Goal: Task Accomplishment & Management: Complete application form

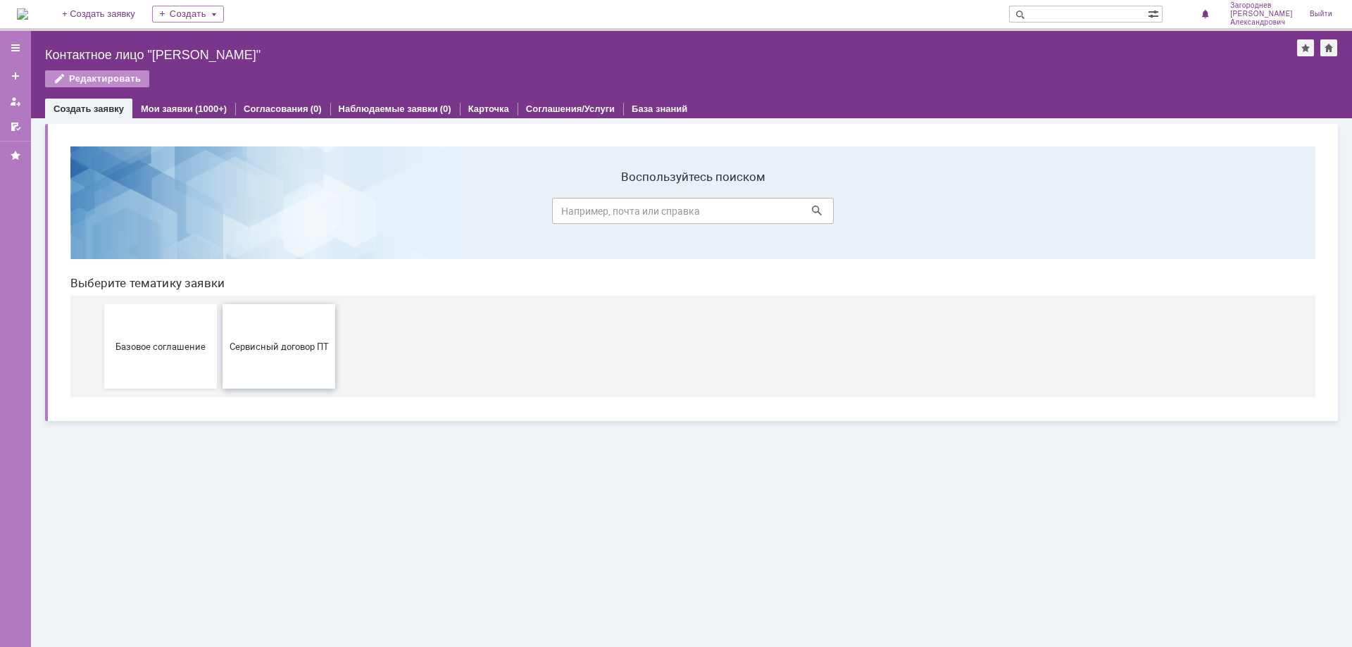
click at [265, 339] on button "Сервисный договор ПТ" at bounding box center [279, 346] width 113 height 84
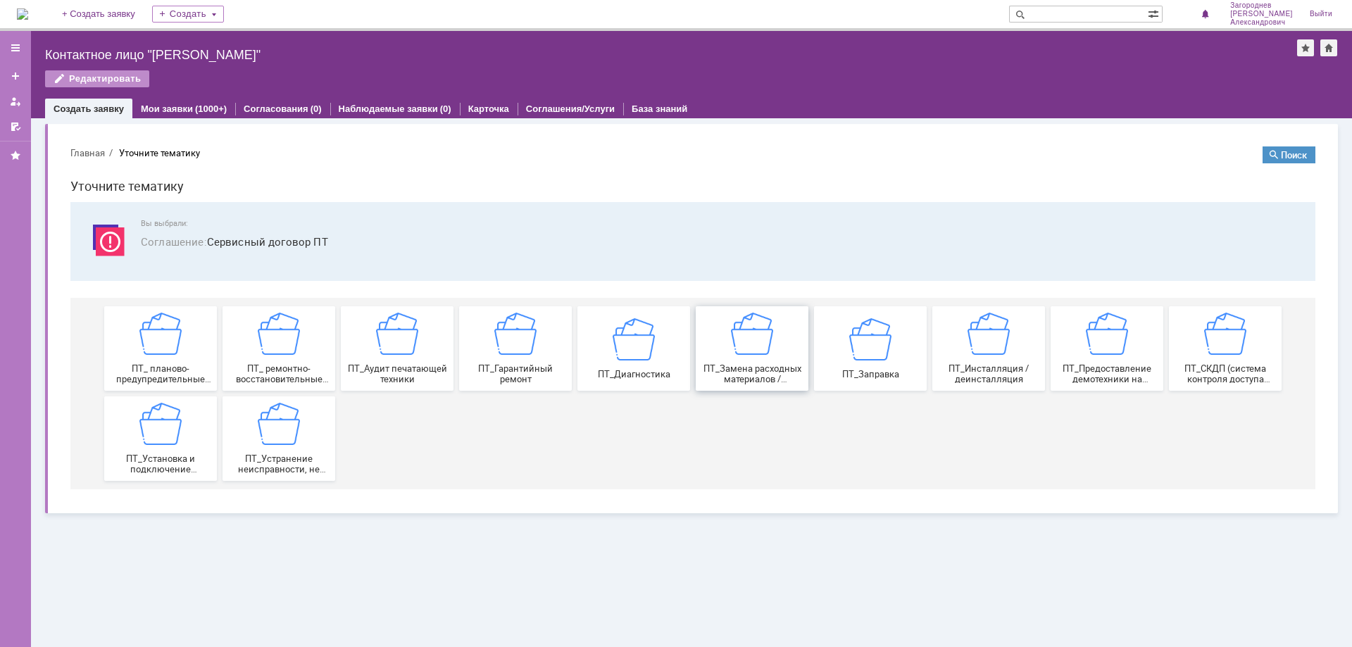
click at [756, 358] on div "ПТ_Замена расходных материалов / ресурсных деталей" at bounding box center [752, 349] width 104 height 72
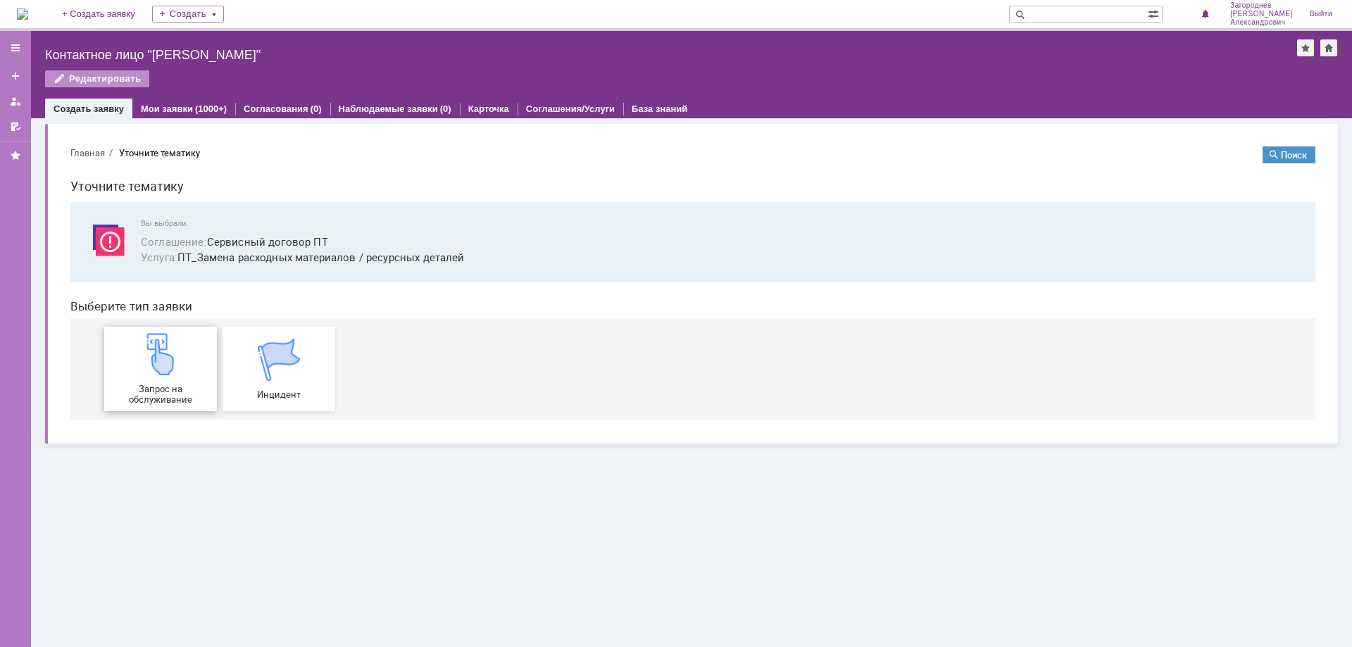
click at [190, 367] on div "Запрос на обслуживание" at bounding box center [160, 369] width 104 height 72
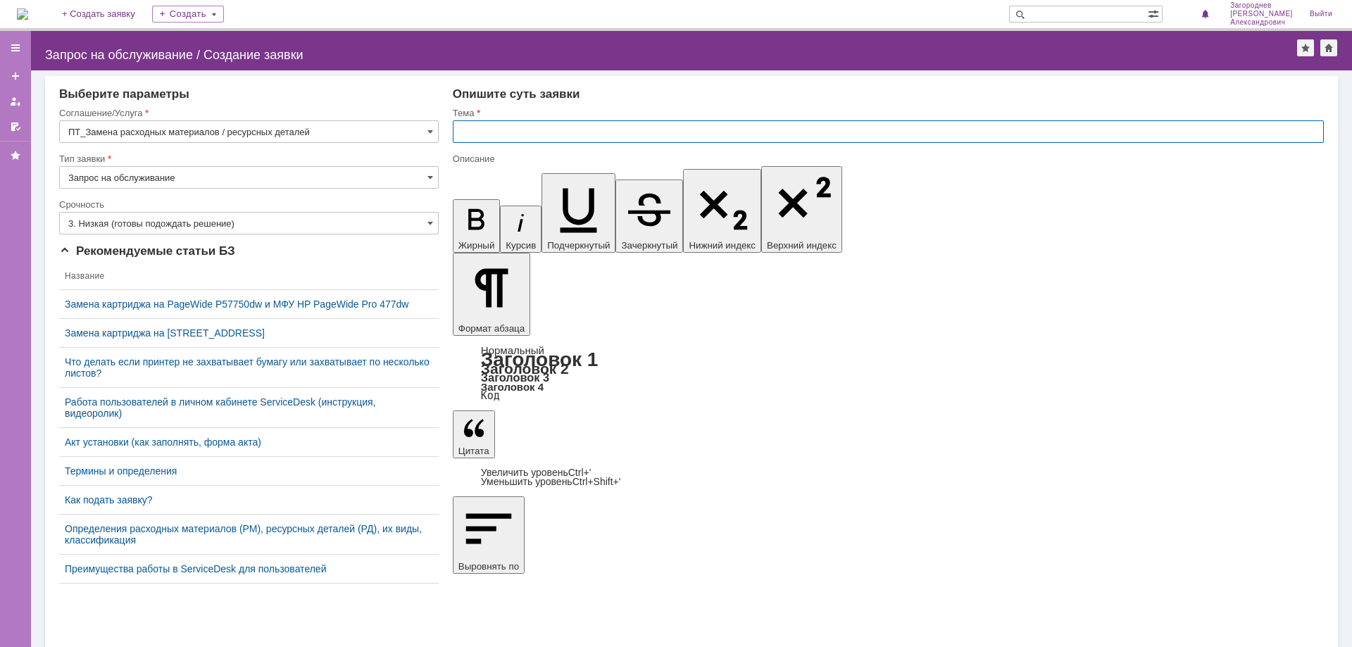
click at [551, 126] on input "text" at bounding box center [888, 131] width 871 height 23
type input "замена картриджа"
drag, startPoint x: 532, startPoint y: 4949, endPoint x: 499, endPoint y: 4952, distance: 33.2
